Goal: Information Seeking & Learning: Learn about a topic

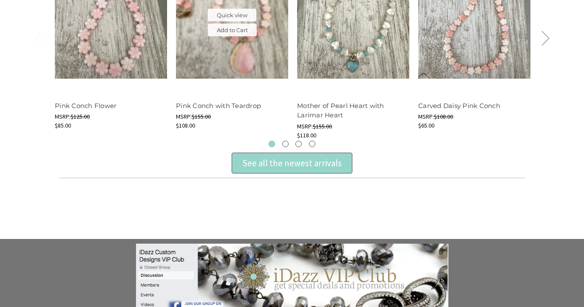
scroll to position [394, 0]
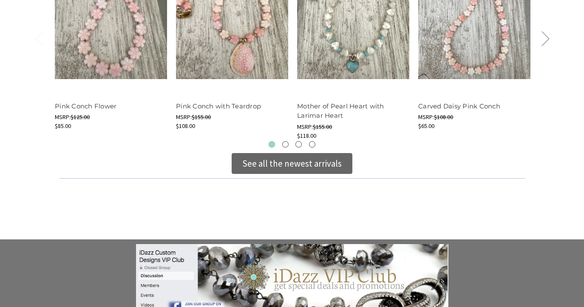
click at [280, 160] on div "See all the newest arrivals" at bounding box center [292, 164] width 100 height 14
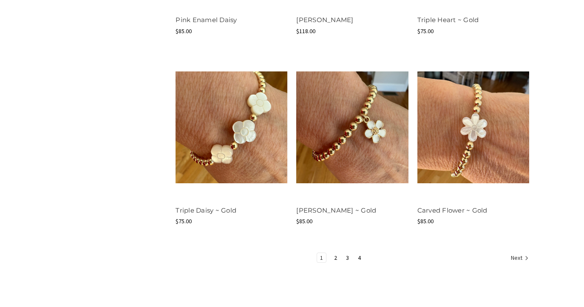
scroll to position [1043, 0]
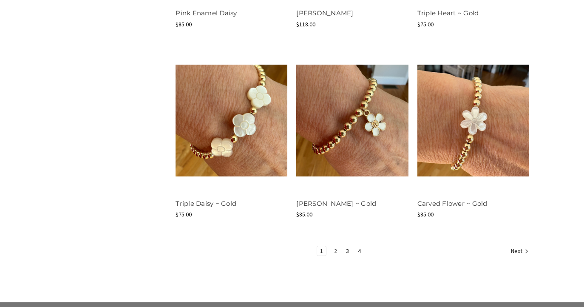
click at [333, 251] on link "2" at bounding box center [335, 250] width 9 height 9
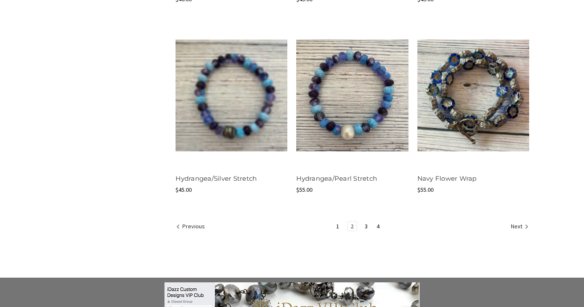
scroll to position [1126, 0]
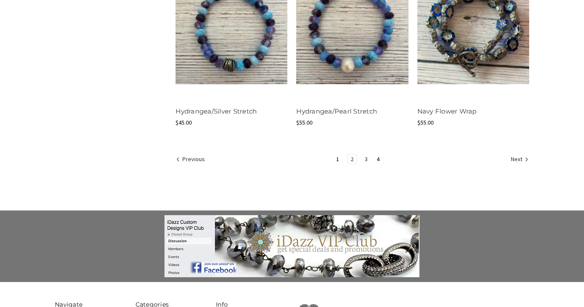
click at [368, 158] on link "3" at bounding box center [366, 158] width 9 height 9
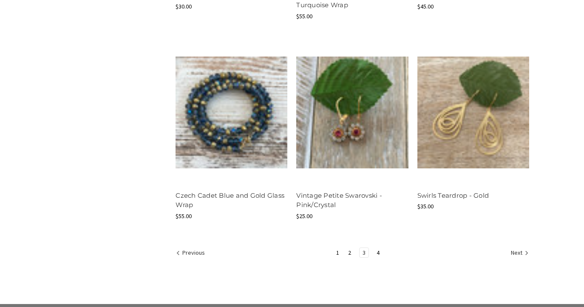
scroll to position [1082, 0]
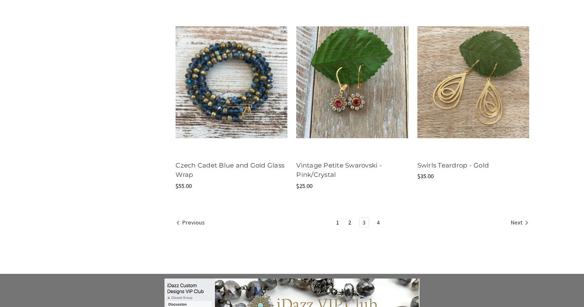
click at [378, 218] on link "4" at bounding box center [378, 222] width 9 height 9
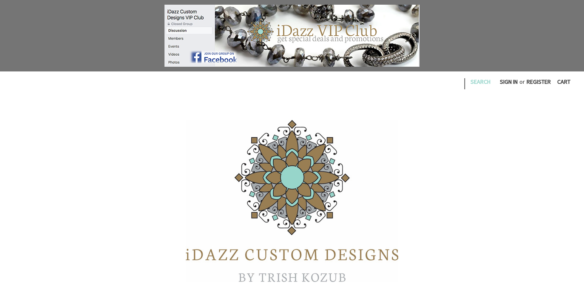
click at [473, 83] on link "Search" at bounding box center [480, 81] width 29 height 21
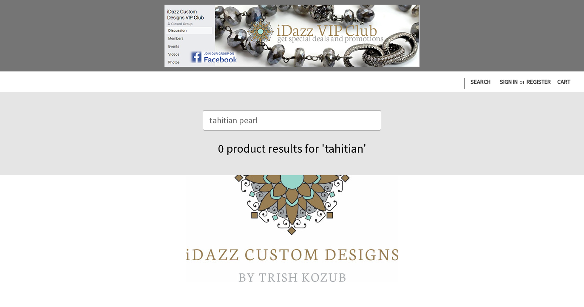
type input "tahitian pearl"
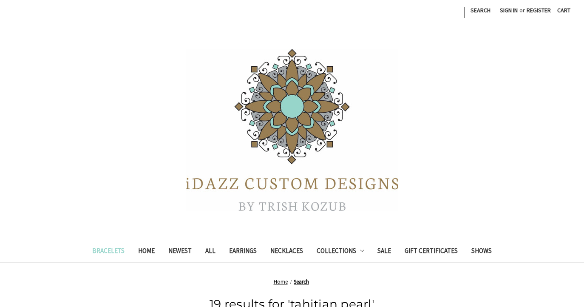
click at [117, 250] on link "Bracelets" at bounding box center [108, 252] width 46 height 21
click at [474, 11] on link "Search" at bounding box center [480, 10] width 29 height 21
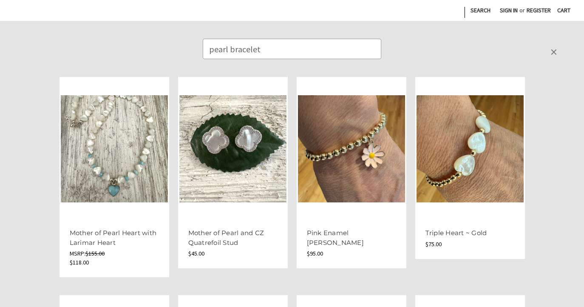
type input "pearl bracelet"
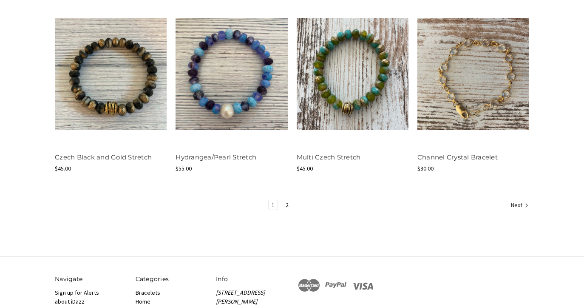
scroll to position [889, 0]
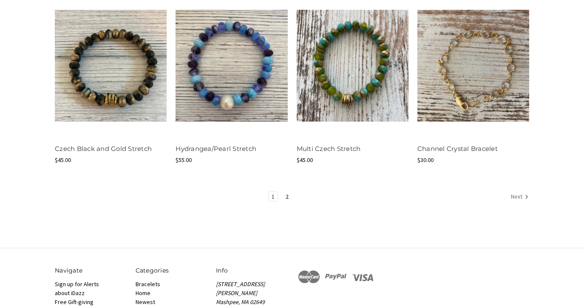
click at [520, 197] on link "Next" at bounding box center [518, 197] width 21 height 11
